Goal: Register for event/course

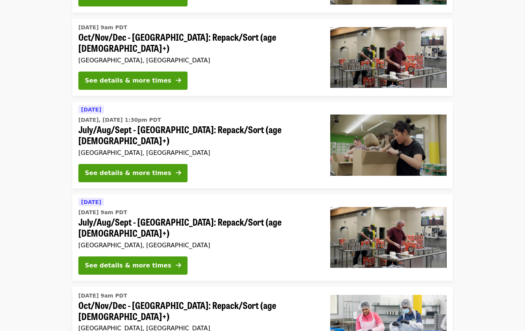
scroll to position [266, 0]
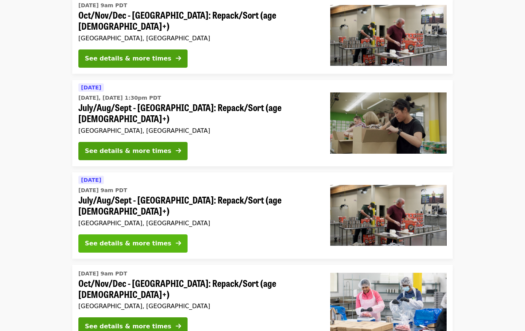
click at [176, 239] on icon "arrow-right icon" at bounding box center [178, 242] width 5 height 7
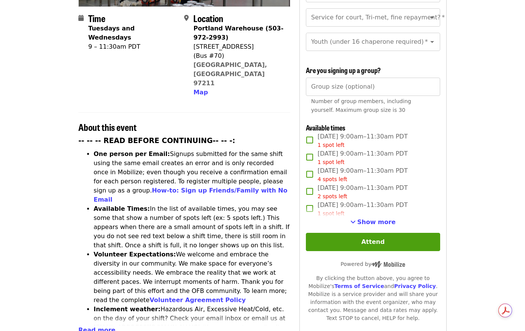
scroll to position [190, 0]
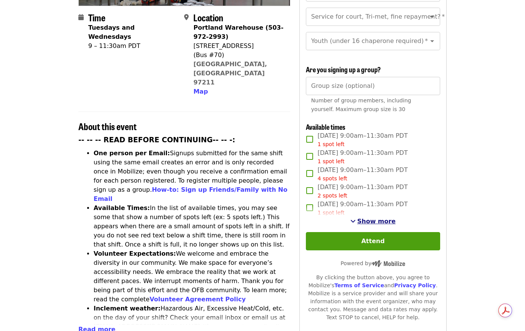
click at [374, 221] on span "Show more" at bounding box center [376, 220] width 38 height 7
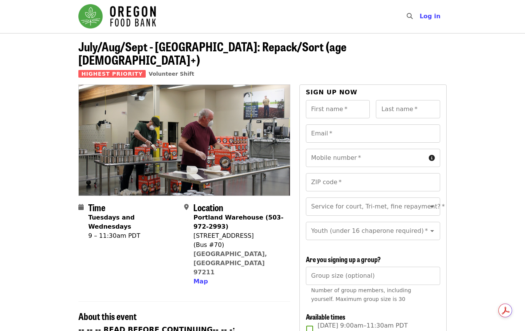
scroll to position [0, 0]
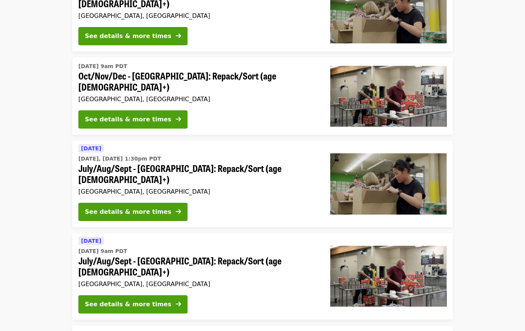
scroll to position [190, 0]
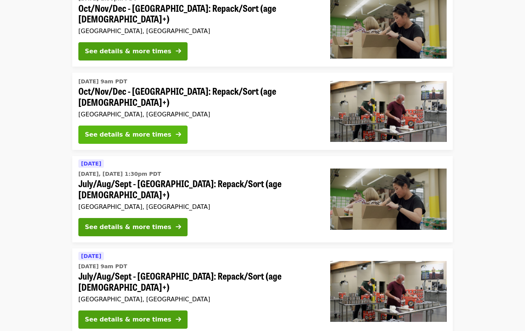
click at [139, 130] on div "See details & more times" at bounding box center [128, 134] width 86 height 9
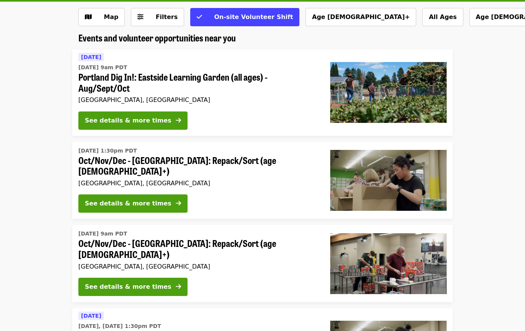
scroll to position [76, 0]
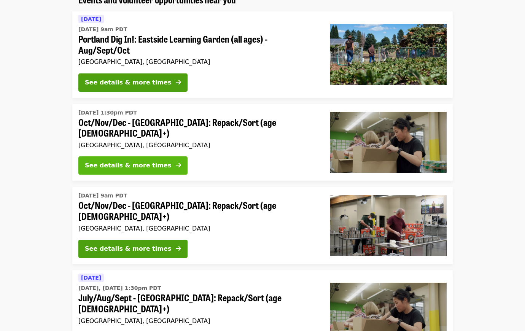
click at [144, 161] on div "See details & more times" at bounding box center [128, 165] width 86 height 9
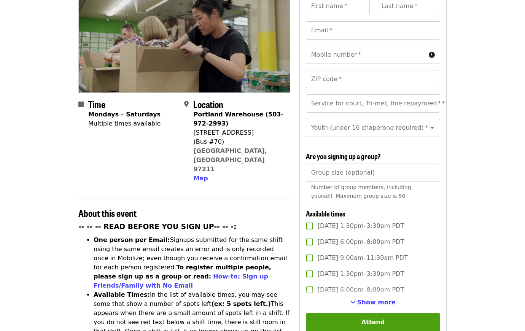
scroll to position [114, 0]
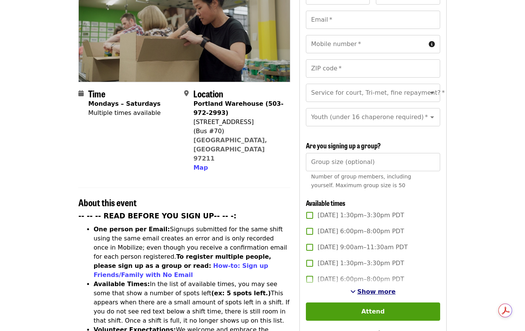
click at [387, 290] on span "Show more" at bounding box center [376, 291] width 38 height 7
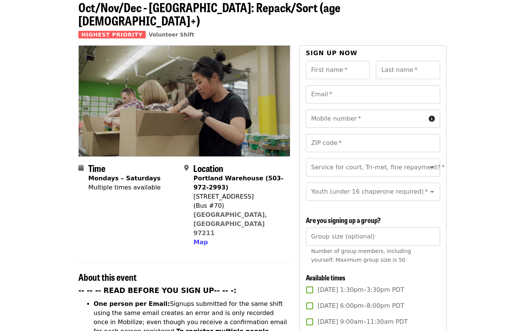
scroll to position [0, 0]
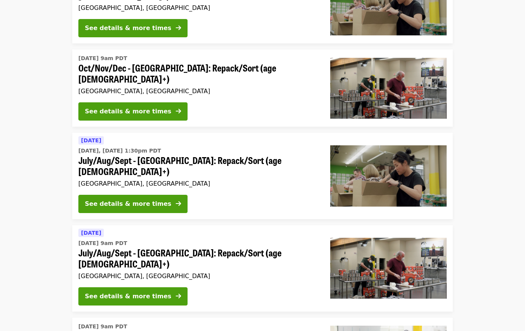
scroll to position [228, 0]
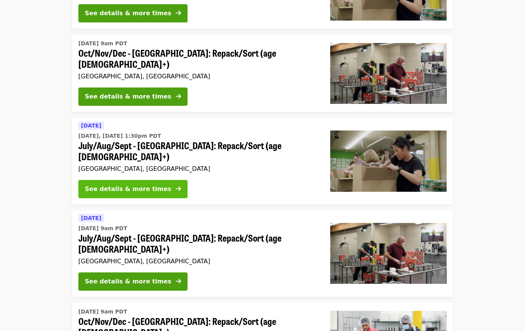
click at [122, 184] on div "See details & more times" at bounding box center [128, 188] width 86 height 9
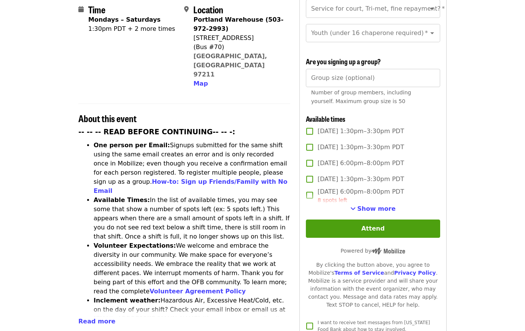
scroll to position [228, 0]
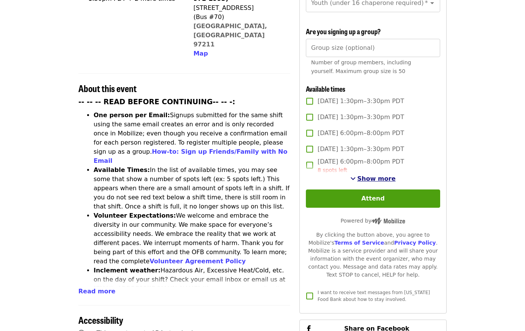
click at [387, 175] on span "Show more" at bounding box center [376, 178] width 38 height 7
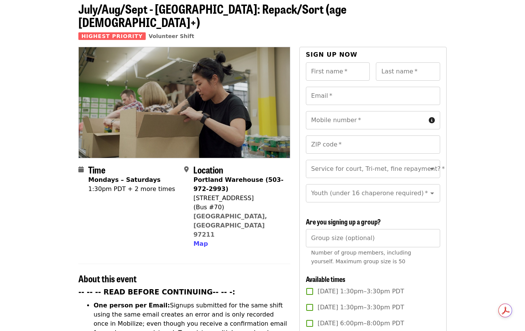
scroll to position [0, 0]
